Goal: Task Accomplishment & Management: Manage account settings

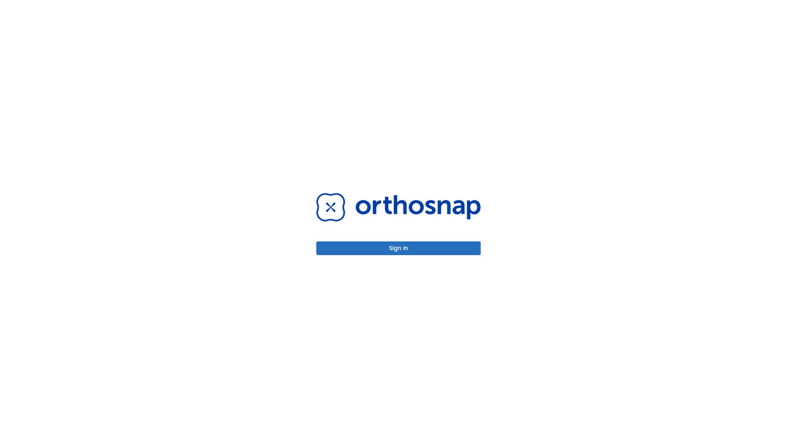
click at [399, 248] on button "Sign in" at bounding box center [398, 249] width 164 height 14
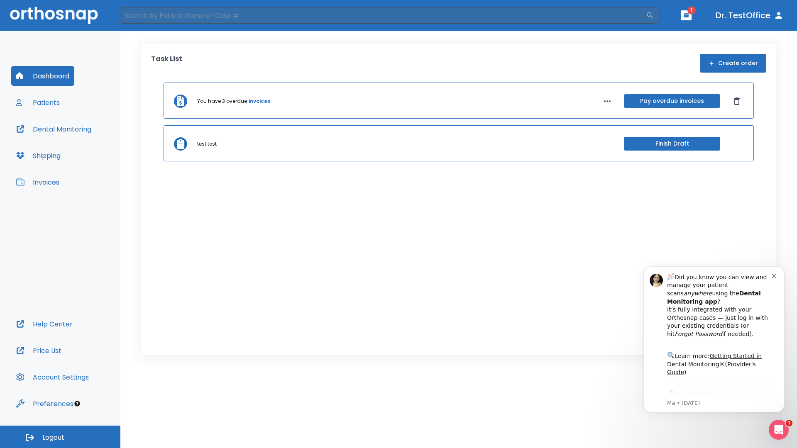
click at [60, 437] on span "Logout" at bounding box center [53, 437] width 22 height 9
